Goal: Find specific page/section: Find specific page/section

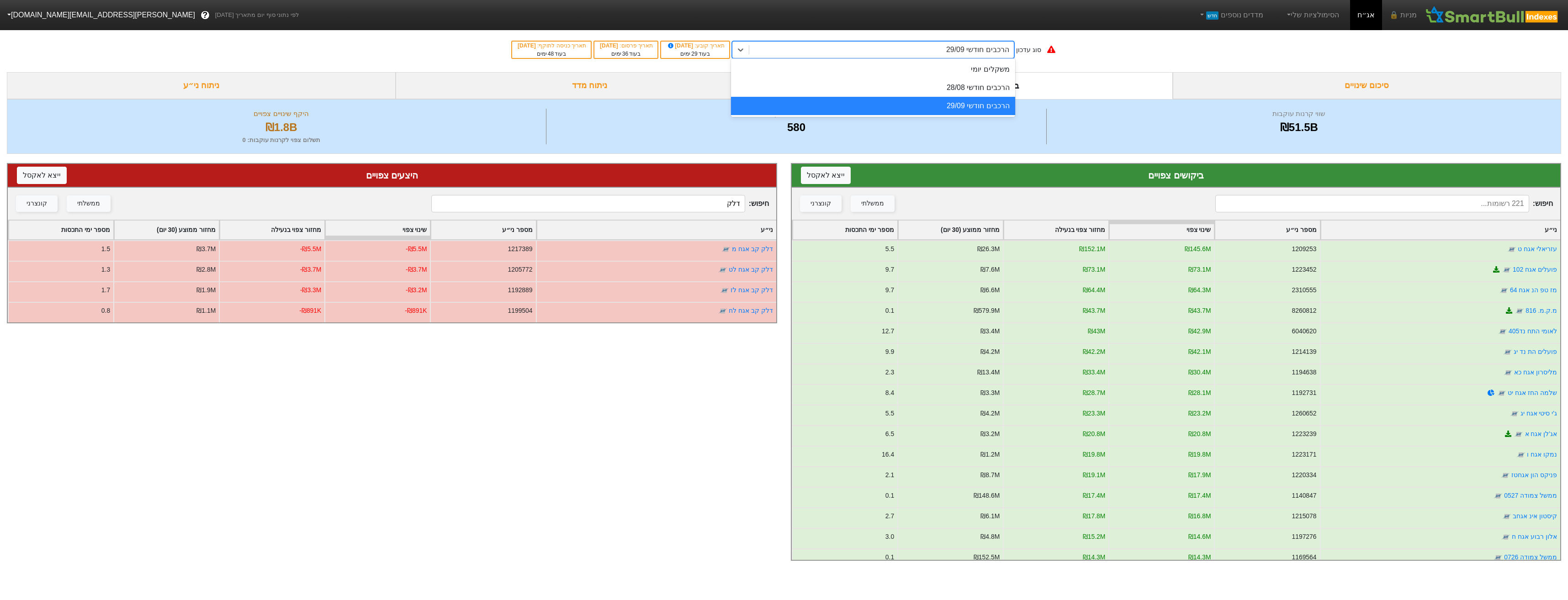
click at [961, 52] on div "הרכבים חודשי 29/09" at bounding box center [977, 50] width 63 height 11
click at [961, 94] on div "הרכבים חודשי 28/08" at bounding box center [873, 87] width 284 height 18
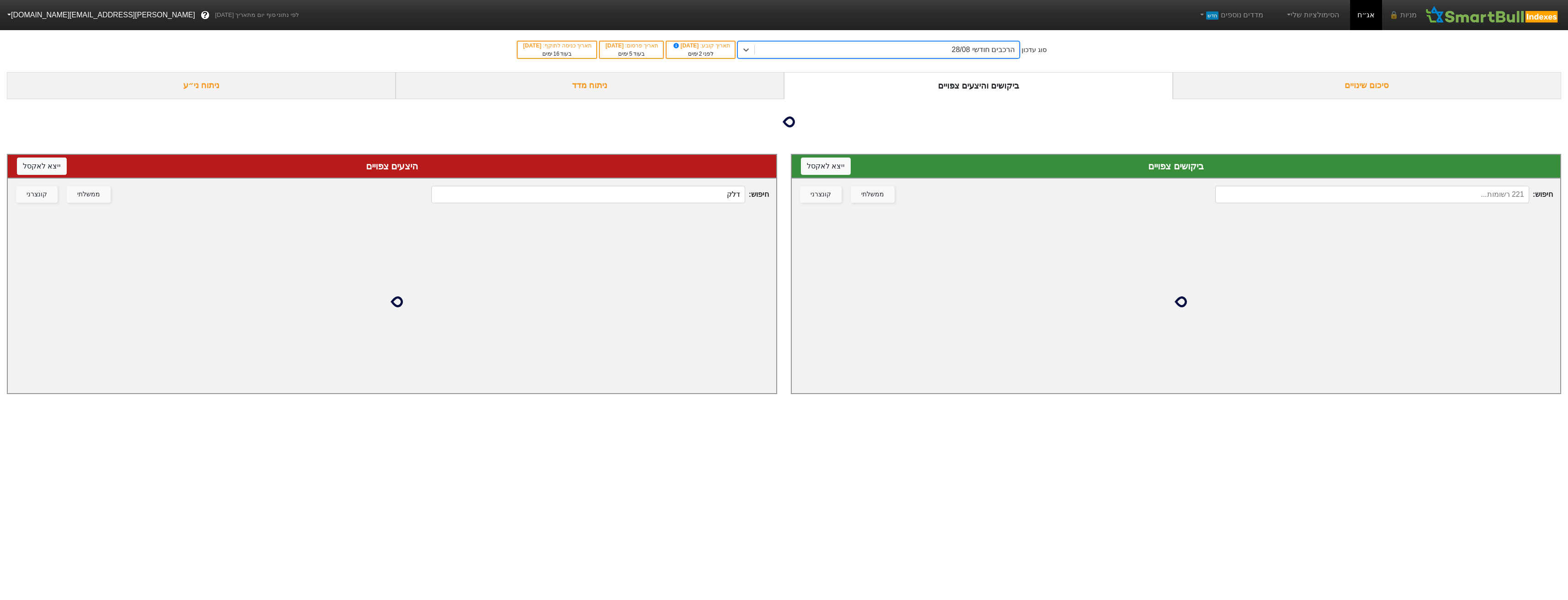
click at [699, 204] on div "חיפוש : דלק ממשלתי קונצרני" at bounding box center [392, 195] width 768 height 32
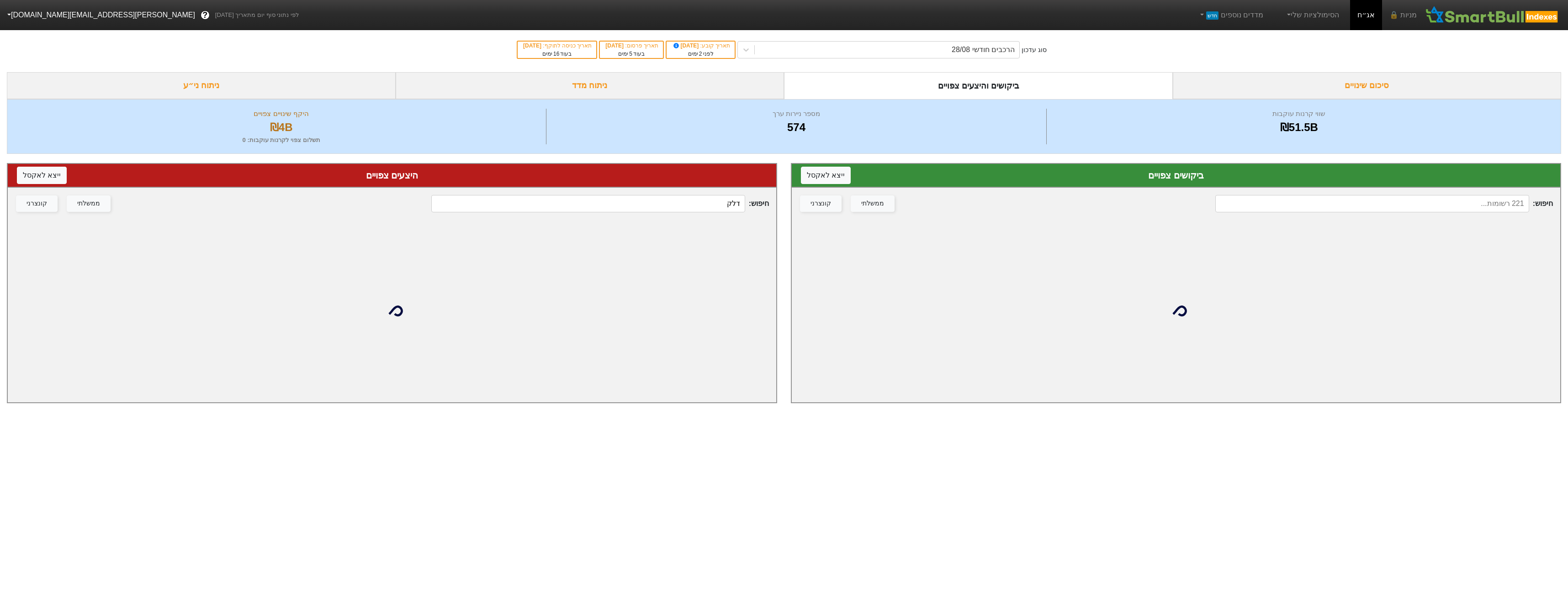
drag, startPoint x: 699, startPoint y: 204, endPoint x: 704, endPoint y: 196, distance: 9.4
click at [704, 196] on input "דלק" at bounding box center [587, 204] width 313 height 17
click at [706, 202] on input "דלק" at bounding box center [587, 204] width 313 height 17
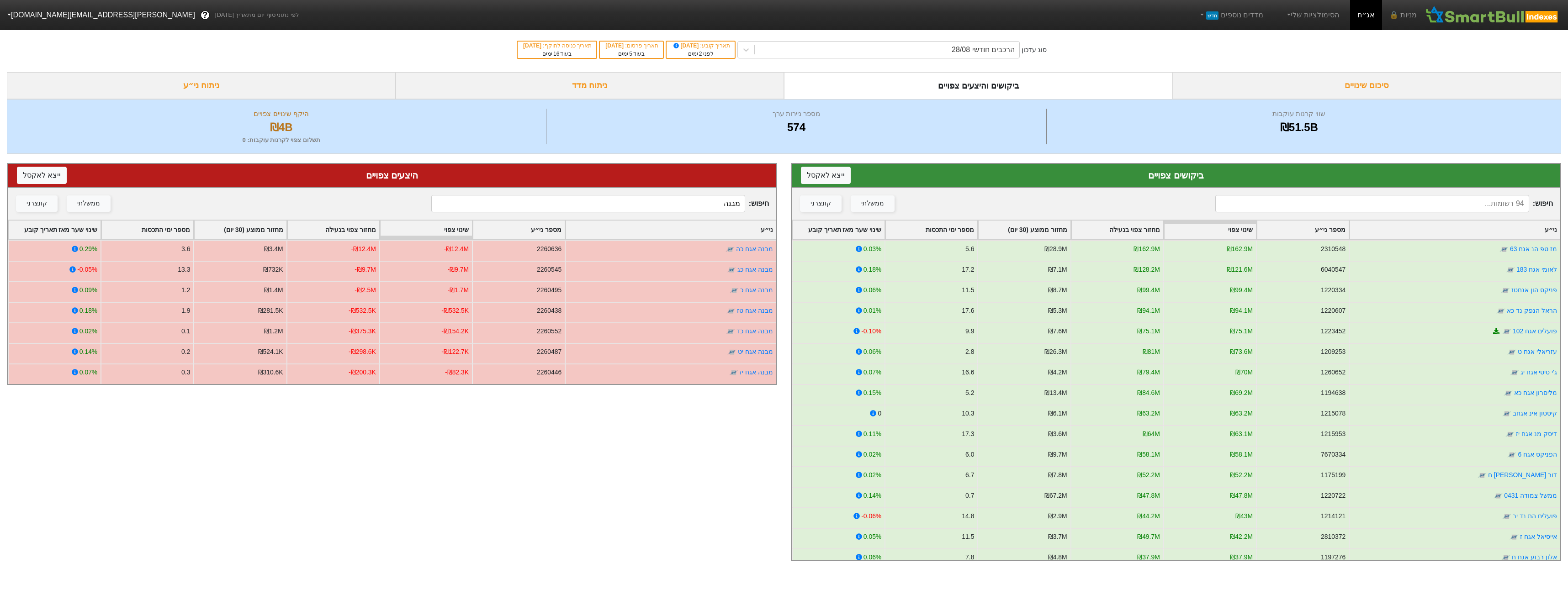
type input "מבנה"
click at [1271, 200] on input at bounding box center [1372, 204] width 313 height 17
click at [1271, 201] on input at bounding box center [1372, 204] width 313 height 17
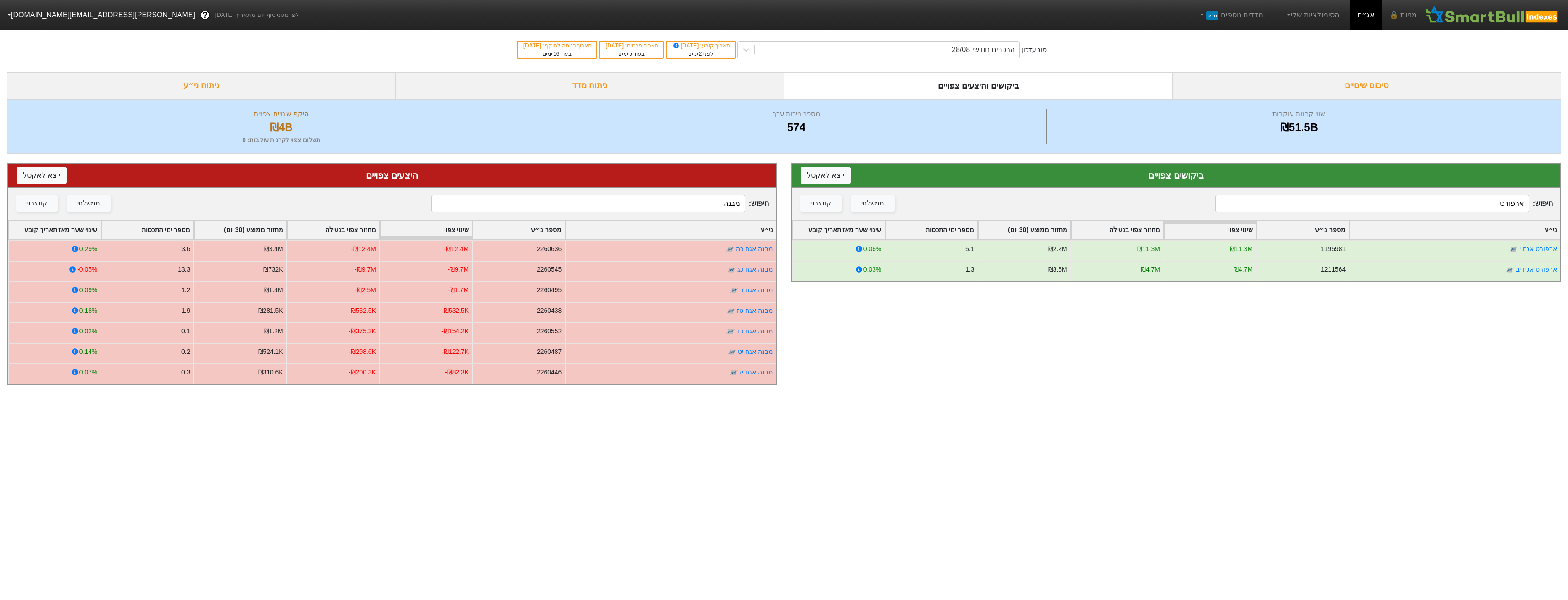
type input "ארפורט"
